Goal: Task Accomplishment & Management: Manage account settings

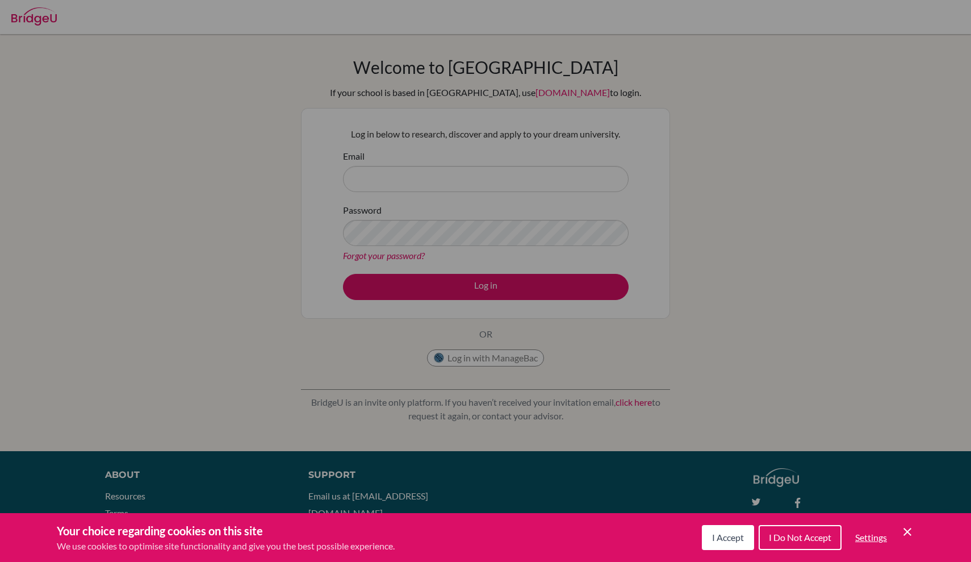
click at [733, 539] on span "I Accept" at bounding box center [728, 537] width 32 height 11
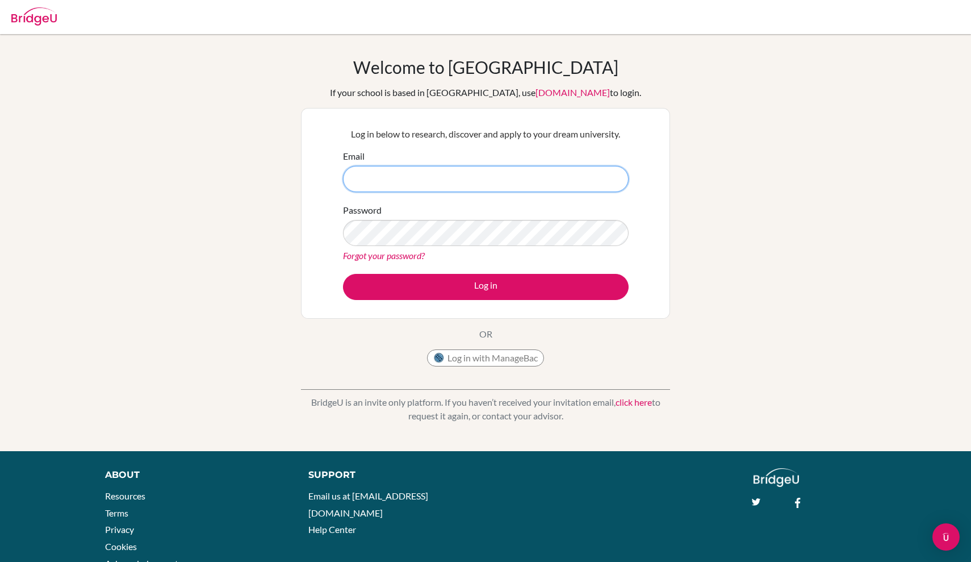
click at [548, 179] on input "Email" at bounding box center [486, 179] width 286 height 26
type input "[EMAIL_ADDRESS][PERSON_NAME][DOMAIN_NAME]"
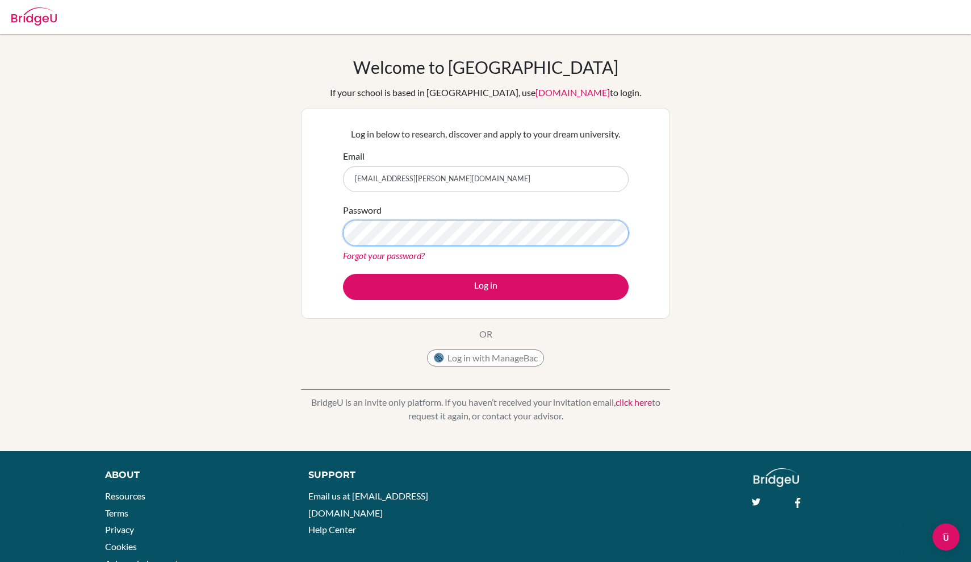
click at [486, 286] on button "Log in" at bounding box center [486, 287] width 286 height 26
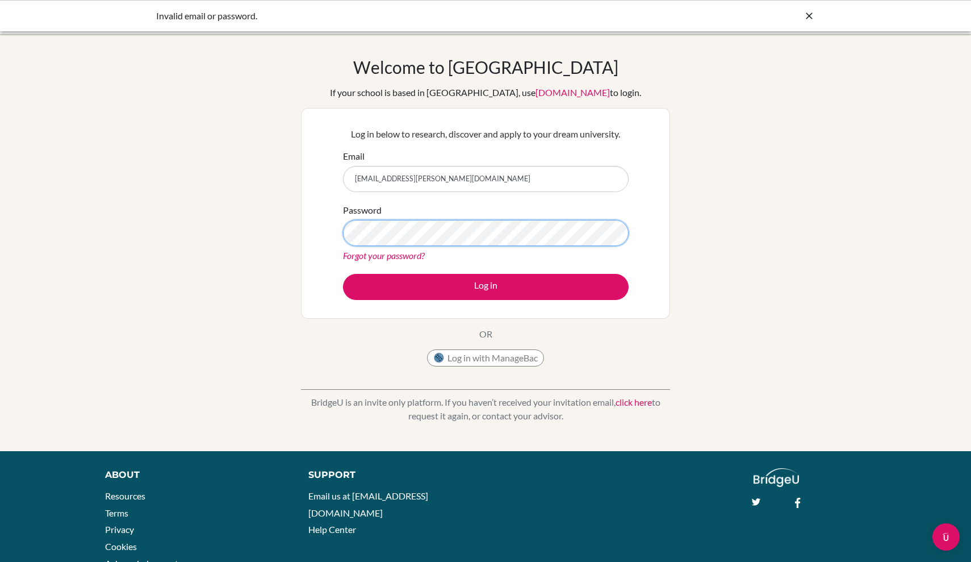
click at [486, 286] on button "Log in" at bounding box center [486, 287] width 286 height 26
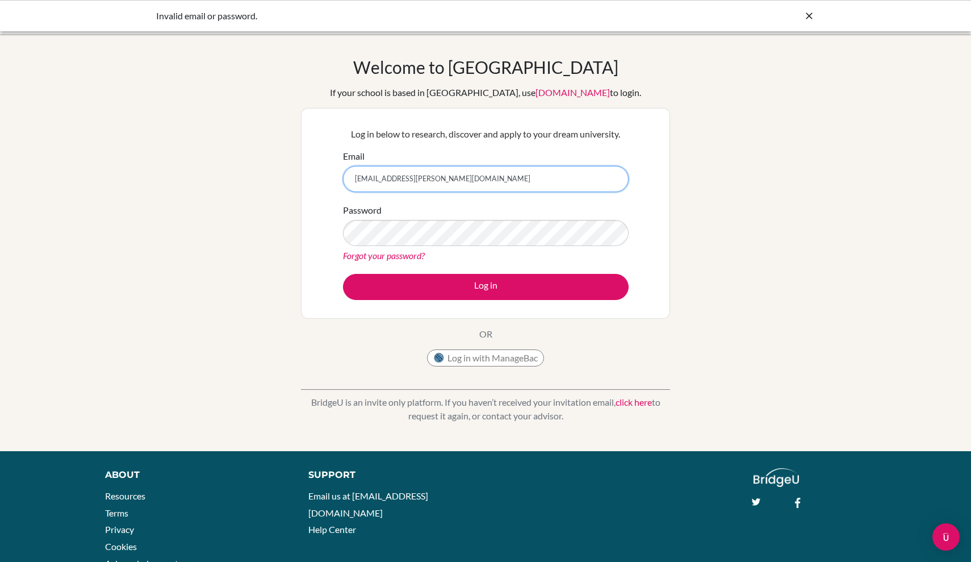
click at [364, 186] on input "[EMAIL_ADDRESS][PERSON_NAME][DOMAIN_NAME]" at bounding box center [486, 179] width 286 height 26
click at [362, 184] on input "[EMAIL_ADDRESS][PERSON_NAME][DOMAIN_NAME]" at bounding box center [486, 179] width 286 height 26
type input "DS00605@dwight.ae"
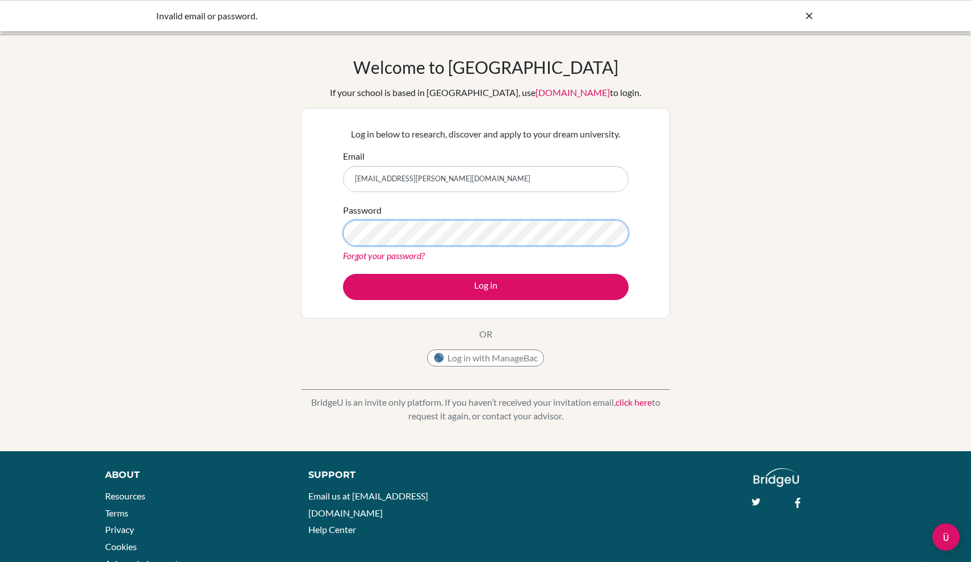
click at [486, 286] on button "Log in" at bounding box center [486, 287] width 286 height 26
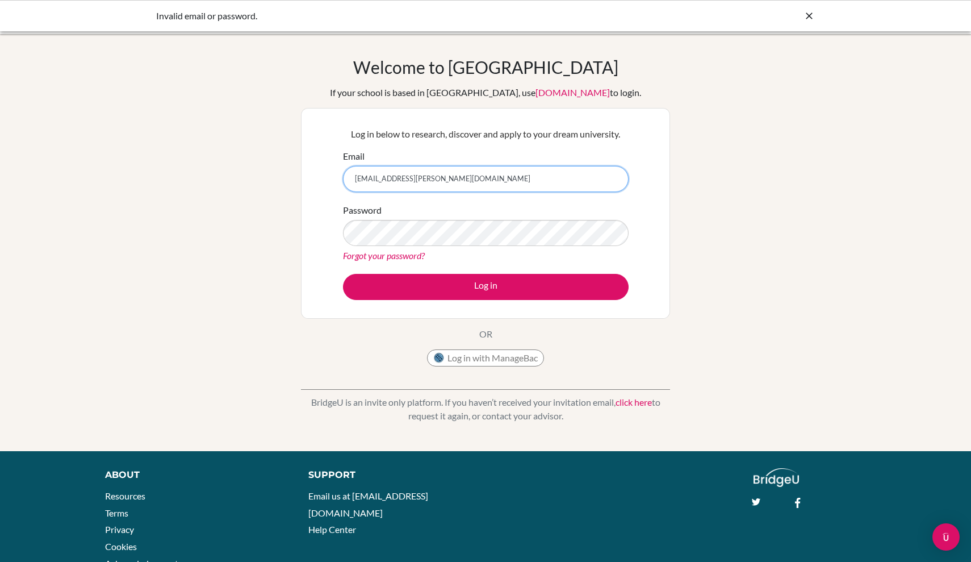
click at [362, 178] on input "DS00605@dwight.ae" at bounding box center [486, 179] width 286 height 26
type input "[EMAIL_ADDRESS][PERSON_NAME][DOMAIN_NAME]"
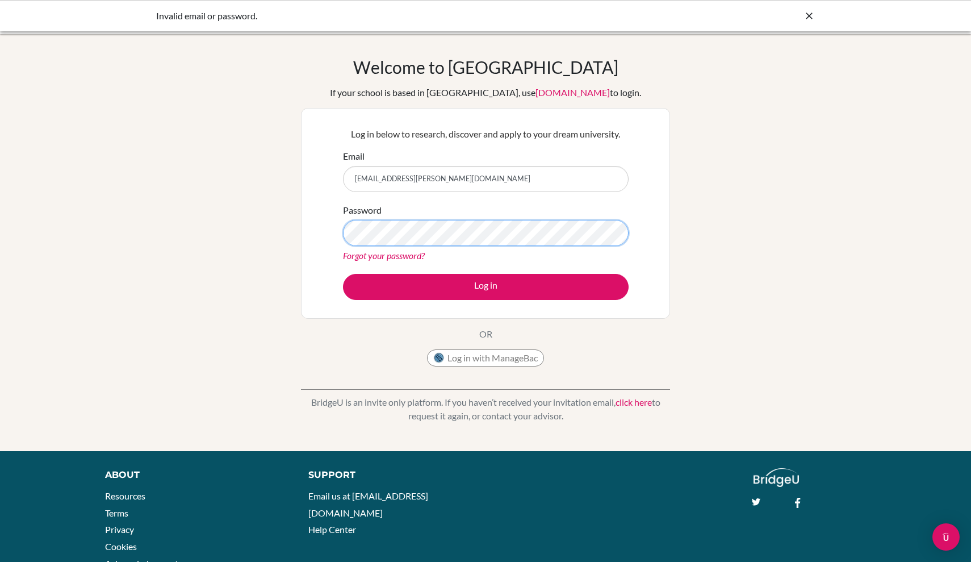
click at [486, 286] on button "Log in" at bounding box center [486, 287] width 286 height 26
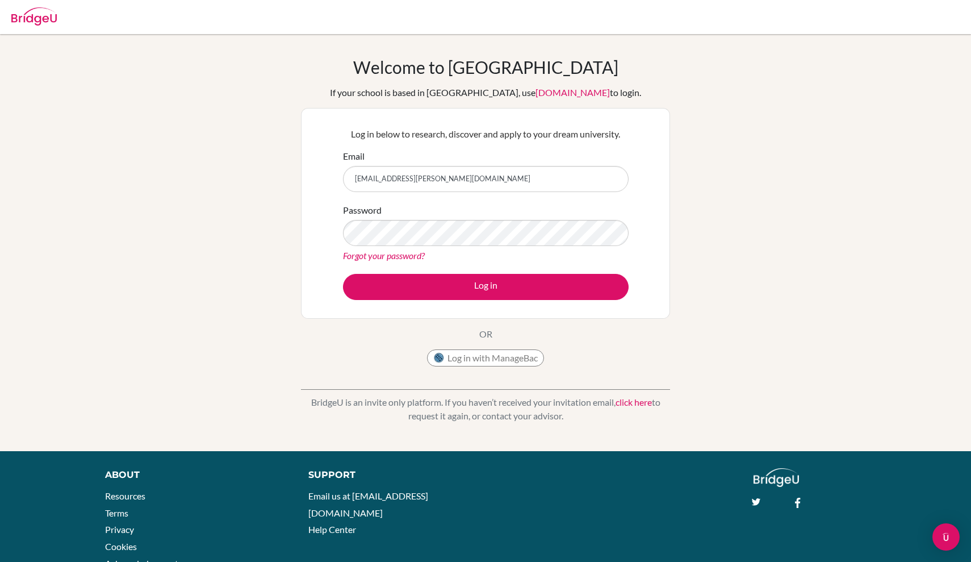
type input "[EMAIL_ADDRESS][PERSON_NAME][DOMAIN_NAME]"
click at [486, 286] on button "Log in" at bounding box center [486, 287] width 286 height 26
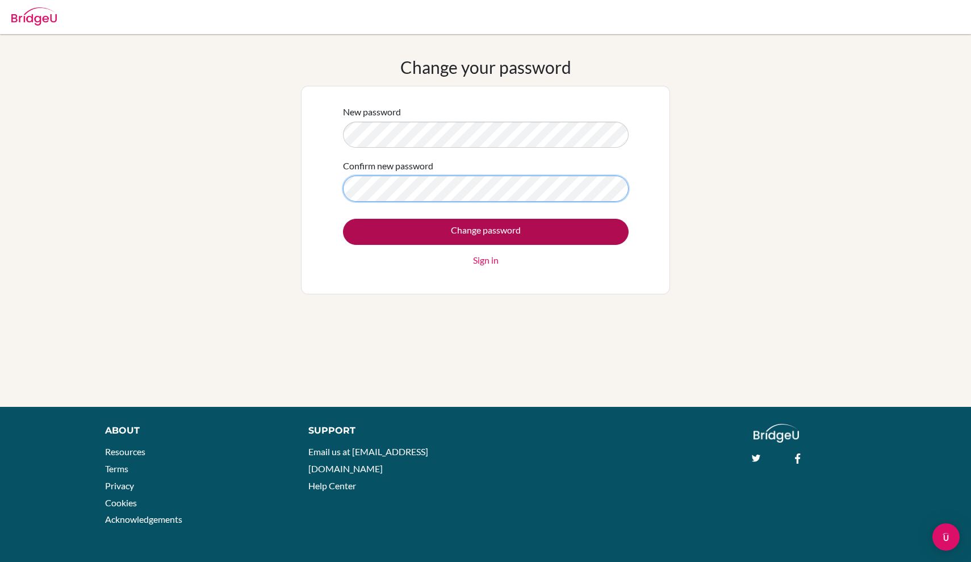
click at [486, 231] on input "Change password" at bounding box center [486, 232] width 286 height 26
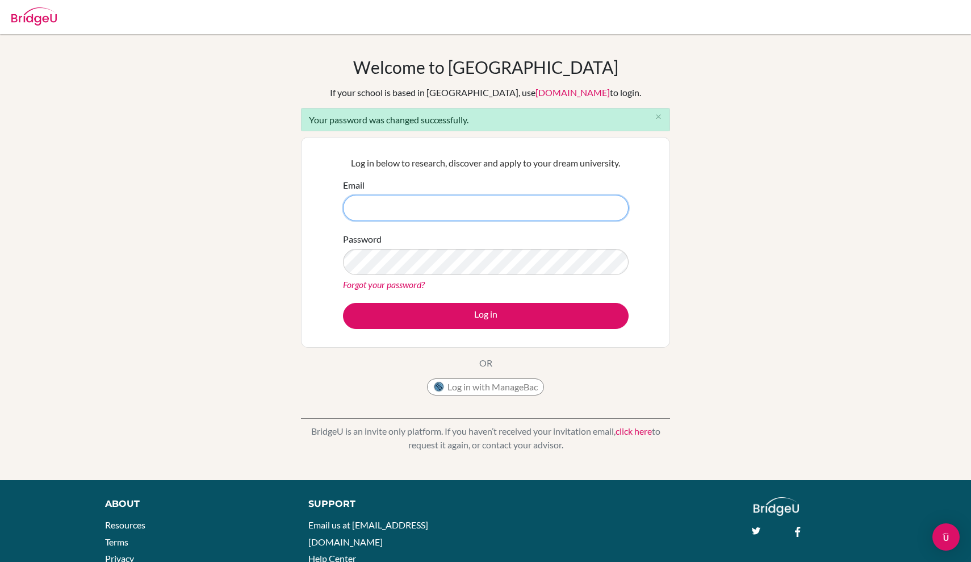
type input "d"
type input "[EMAIL_ADDRESS][PERSON_NAME][DOMAIN_NAME]"
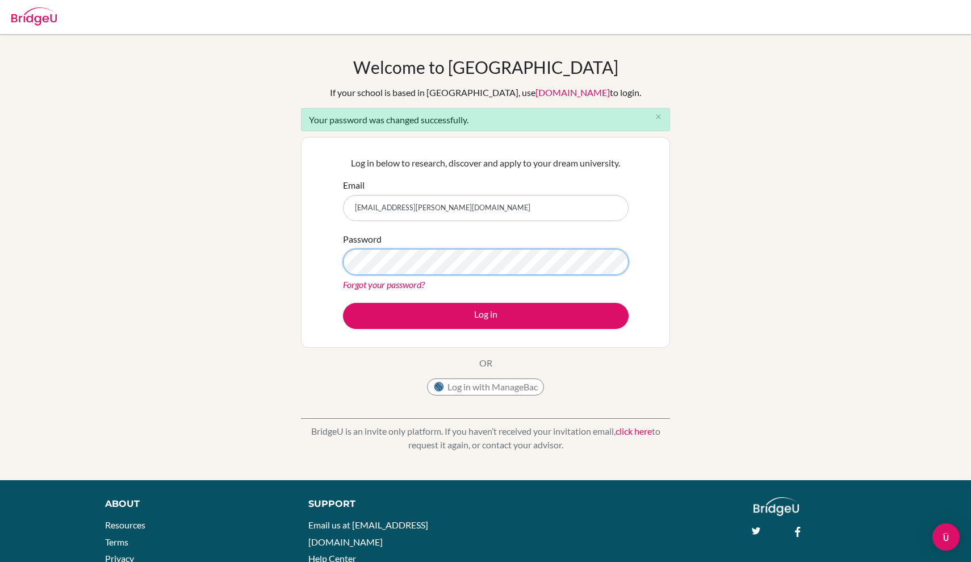
click at [486, 315] on button "Log in" at bounding box center [486, 316] width 286 height 26
